Goal: Information Seeking & Learning: Learn about a topic

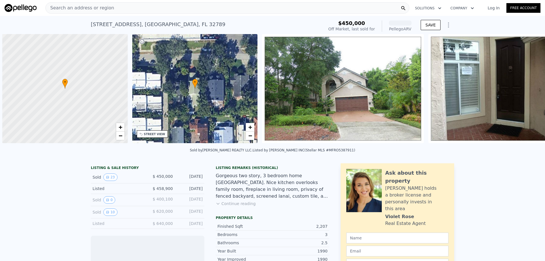
scroll to position [0, 2]
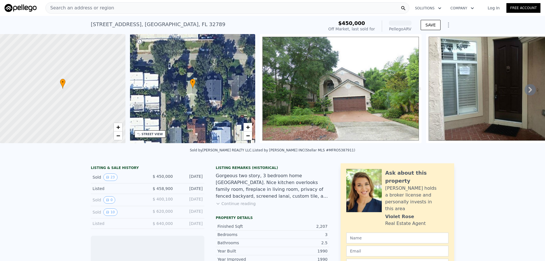
click at [175, 7] on div "Search an address or region" at bounding box center [227, 7] width 364 height 11
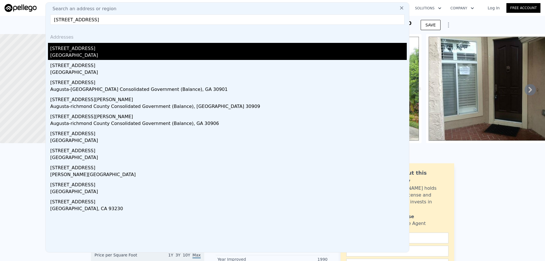
type input "1241 richmond rd"
click at [114, 48] on div "[STREET_ADDRESS]" at bounding box center [228, 47] width 357 height 9
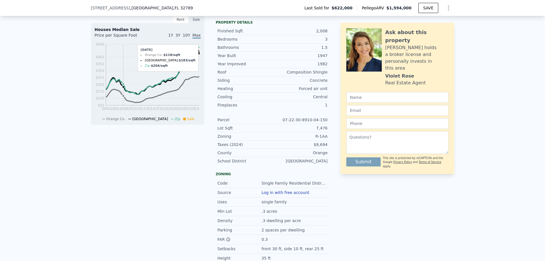
scroll to position [142, 0]
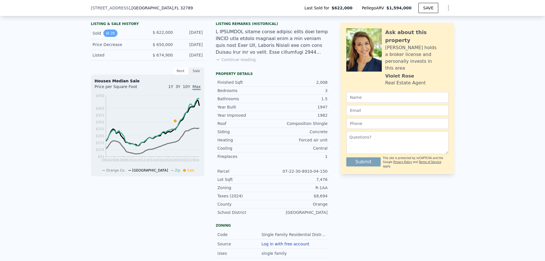
click at [105, 37] on button "26" at bounding box center [110, 33] width 14 height 7
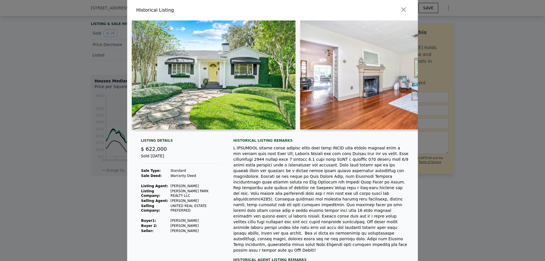
click at [95, 56] on div at bounding box center [272, 130] width 545 height 261
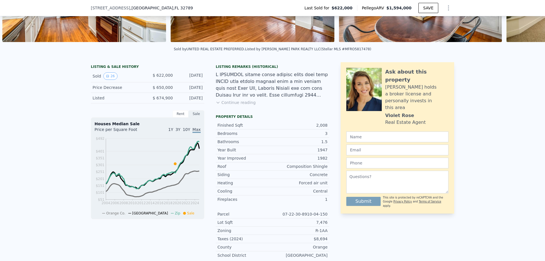
scroll to position [85, 0]
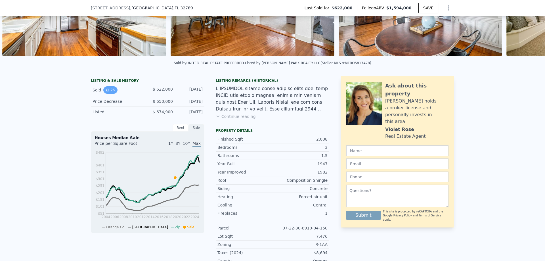
click at [112, 92] on button "26" at bounding box center [110, 89] width 14 height 7
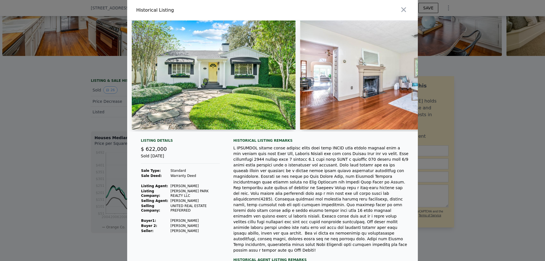
click at [36, 108] on div at bounding box center [272, 130] width 545 height 261
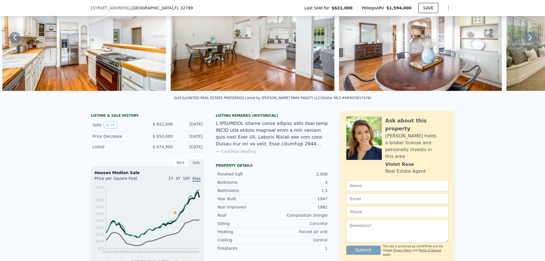
scroll to position [2, 0]
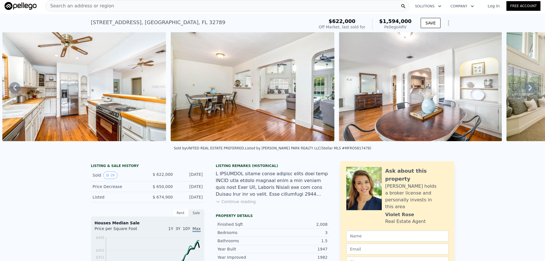
type input "4"
type input "2964"
type input "6407"
checkbox input "true"
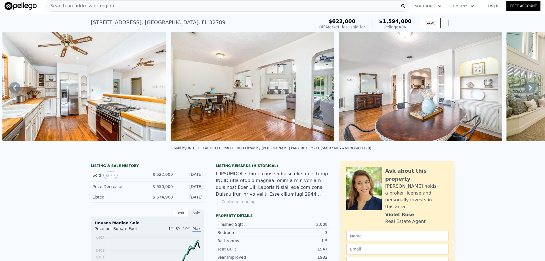
type input "$ 1,532,000"
type input "7"
type input "$ 945,387"
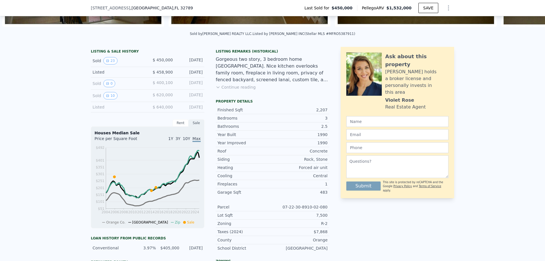
scroll to position [114, 0]
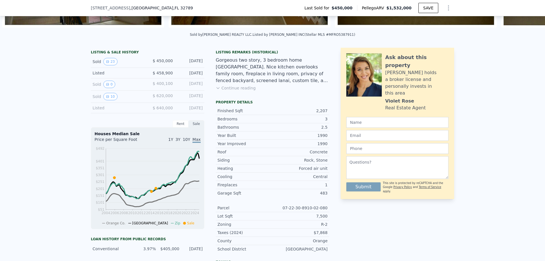
click at [109, 68] on div "Sold 23 $ 450,000 Oct 1, 2015" at bounding box center [148, 62] width 114 height 12
click at [109, 65] on button "23" at bounding box center [110, 61] width 14 height 7
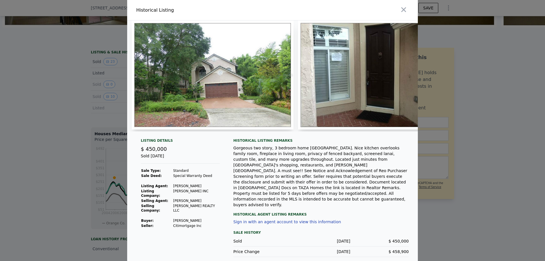
click at [66, 63] on div at bounding box center [272, 130] width 545 height 261
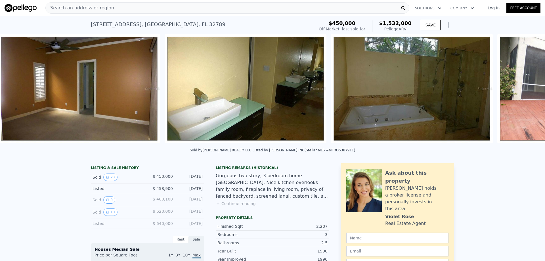
scroll to position [0, 2433]
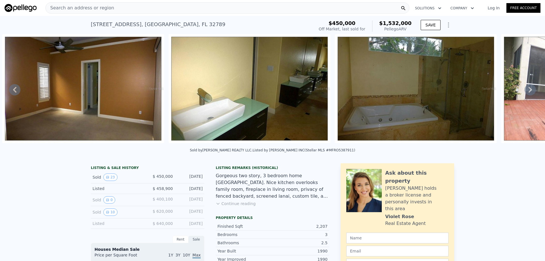
type input "3.5"
type input "2662"
type input "8649"
checkbox input "false"
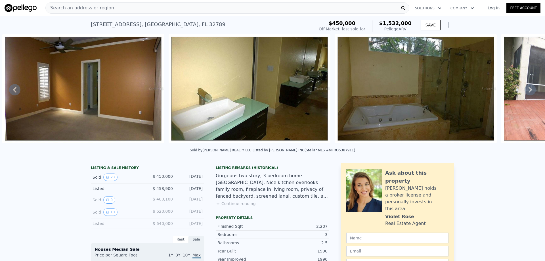
type input "$ 1,594,000"
type input "8"
type input "$ 811,734"
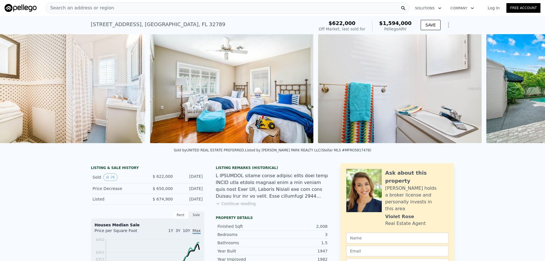
scroll to position [0, 3119]
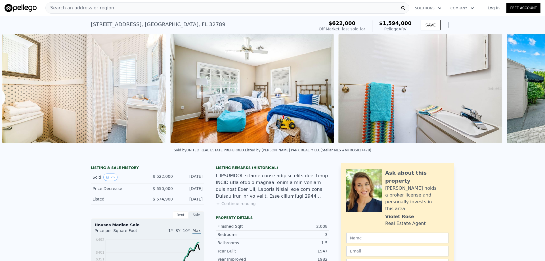
click at [377, 99] on img at bounding box center [420, 88] width 164 height 109
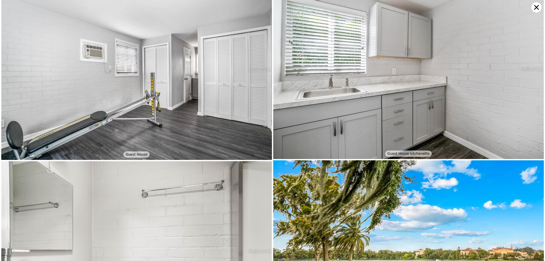
scroll to position [2081, 0]
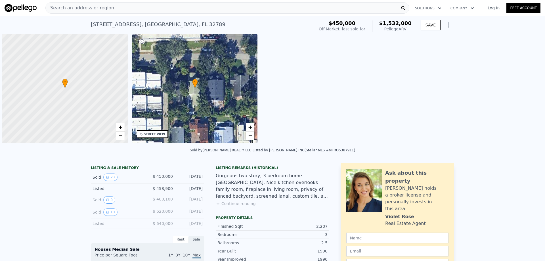
scroll to position [0, 2]
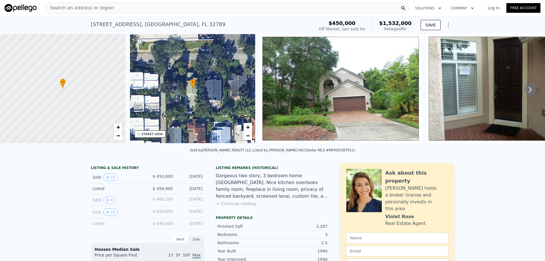
click at [104, 7] on span "Search an address or region" at bounding box center [80, 8] width 68 height 7
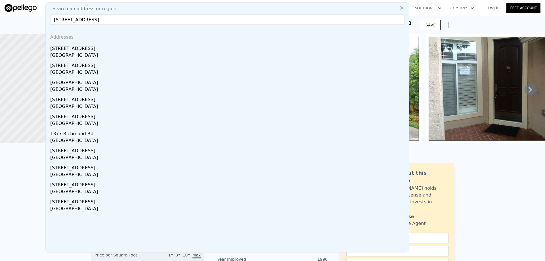
type input "[STREET_ADDRESS]"
click at [138, 53] on div "[GEOGRAPHIC_DATA]" at bounding box center [228, 56] width 357 height 8
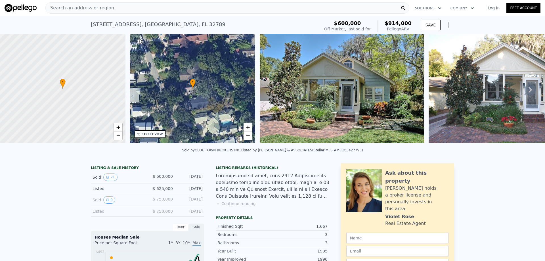
click at [70, 7] on span "Search an address or region" at bounding box center [80, 8] width 68 height 7
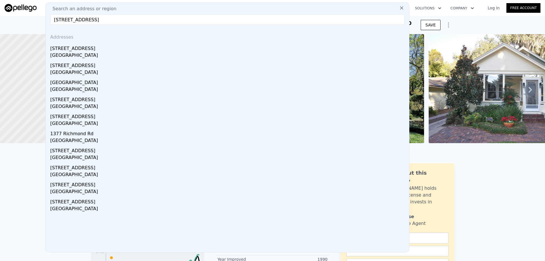
click at [147, 20] on input "[STREET_ADDRESS]" at bounding box center [227, 19] width 354 height 10
click at [63, 22] on input "[STREET_ADDRESS]" at bounding box center [227, 19] width 354 height 10
click at [111, 19] on input "[STREET_ADDRESS]" at bounding box center [227, 19] width 354 height 10
type input "[STREET_ADDRESS]"
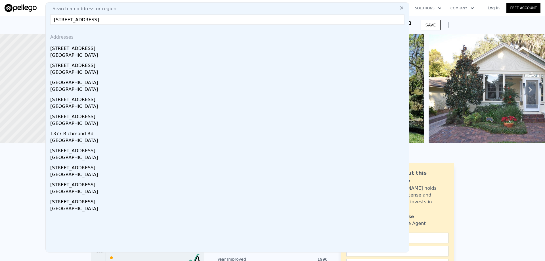
click at [399, 9] on icon at bounding box center [402, 8] width 6 height 6
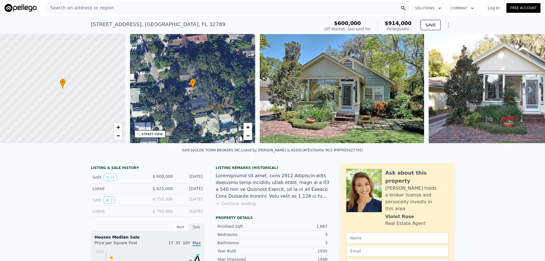
click at [107, 7] on div "Search an address or region" at bounding box center [227, 7] width 364 height 11
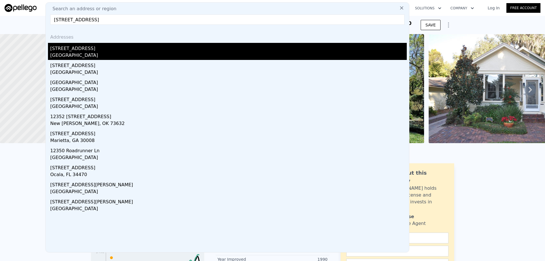
type input "[STREET_ADDRESS]"
click at [92, 43] on div "[STREET_ADDRESS]" at bounding box center [228, 47] width 357 height 9
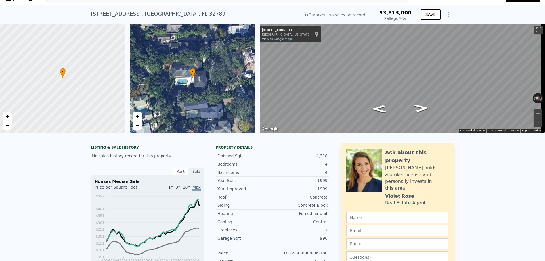
scroll to position [2, 0]
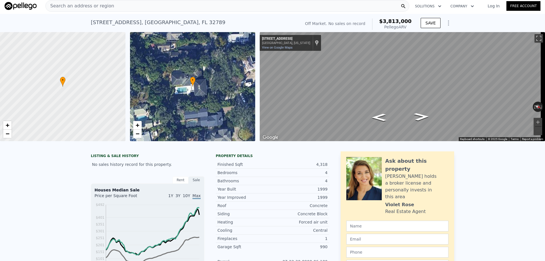
click at [162, 11] on div "Search an address or region" at bounding box center [227, 5] width 364 height 11
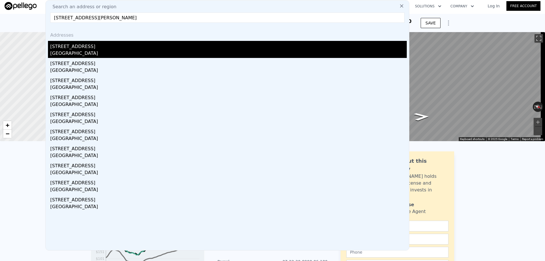
type input "[STREET_ADDRESS][PERSON_NAME]"
click at [140, 53] on div "[GEOGRAPHIC_DATA]" at bounding box center [228, 54] width 357 height 8
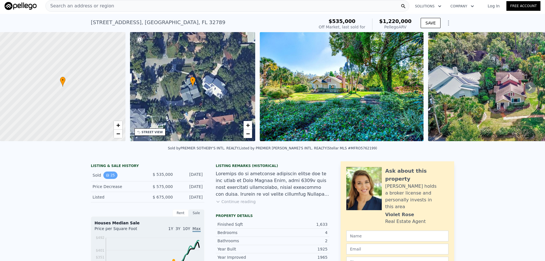
click at [109, 179] on button "25" at bounding box center [110, 175] width 14 height 7
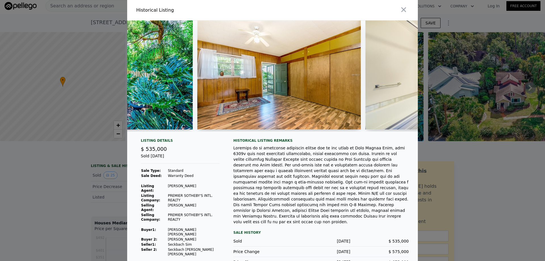
scroll to position [0, 3524]
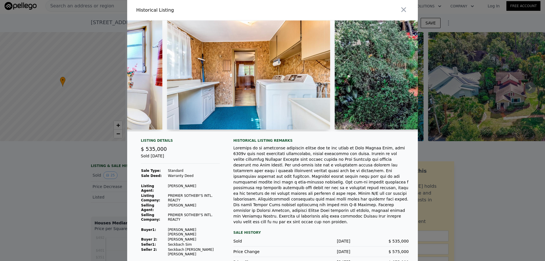
click at [475, 176] on div at bounding box center [272, 130] width 545 height 261
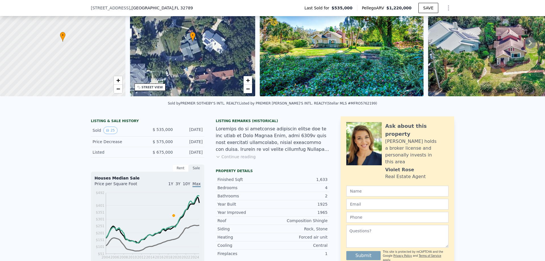
scroll to position [142, 0]
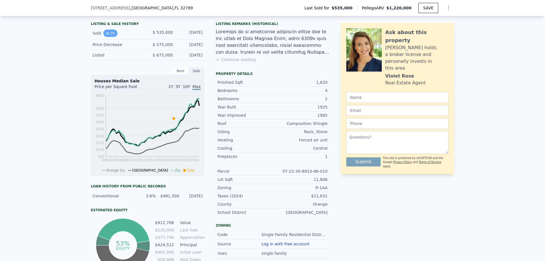
click at [113, 37] on button "25" at bounding box center [110, 33] width 14 height 7
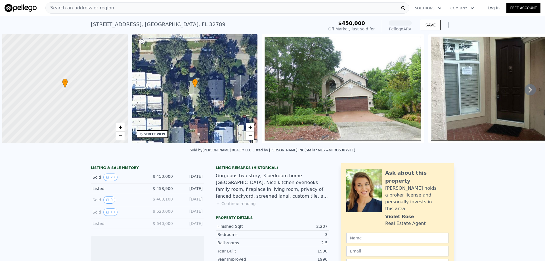
scroll to position [0, 2]
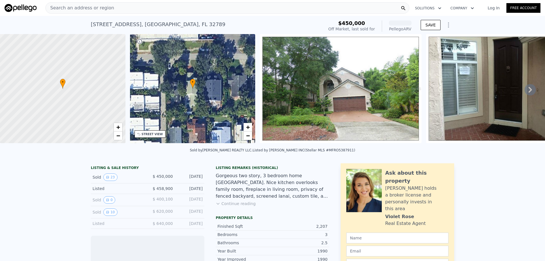
click at [191, 11] on div "Search an address or region" at bounding box center [227, 7] width 364 height 11
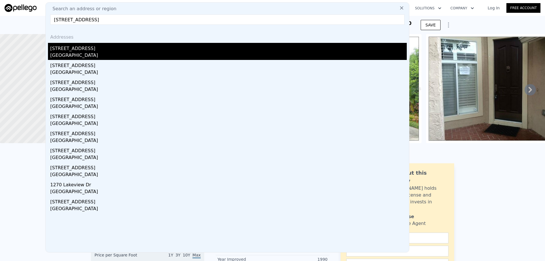
type input "1320 lakeview dr winter park"
click at [93, 50] on div "1320 Lakeview Dr" at bounding box center [228, 47] width 357 height 9
